Goal: Navigation & Orientation: Find specific page/section

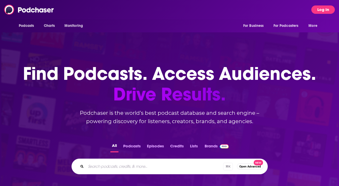
click at [323, 8] on button "Log In" at bounding box center [322, 9] width 23 height 8
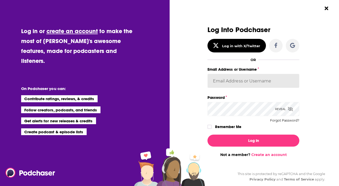
click at [253, 81] on input "Email Address or Username" at bounding box center [253, 81] width 92 height 14
type input "smclean@advantagemedia.com"
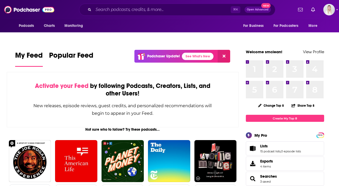
click at [335, 11] on div "Podcasts Charts Monitoring ⌘ K Open Advanced New For Business For Podcasters Mo…" at bounding box center [169, 9] width 339 height 19
click at [332, 10] on img "Logged in as smclean" at bounding box center [328, 9] width 11 height 11
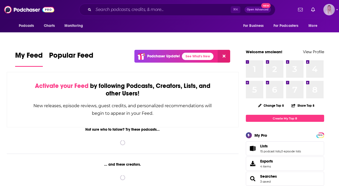
click at [330, 10] on img "Logged in as smclean" at bounding box center [328, 9] width 11 height 11
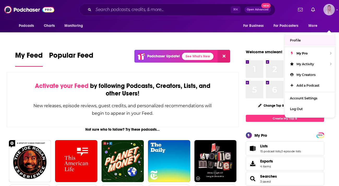
click at [299, 35] on link "Profile" at bounding box center [309, 40] width 50 height 11
